Goal: Information Seeking & Learning: Find specific fact

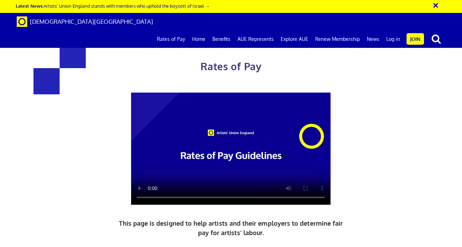
scroll to position [480, 0]
drag, startPoint x: 325, startPoint y: 106, endPoint x: 262, endPoint y: 90, distance: 65.0
copy p "Rates apply to, for example, consultancy work, project planning and development…"
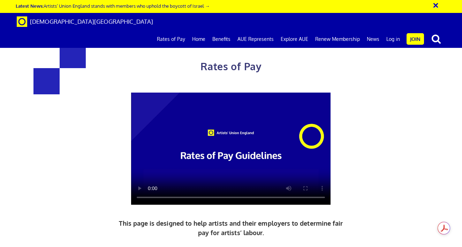
scroll to position [0, 340]
